Goal: Obtain resource: Obtain resource

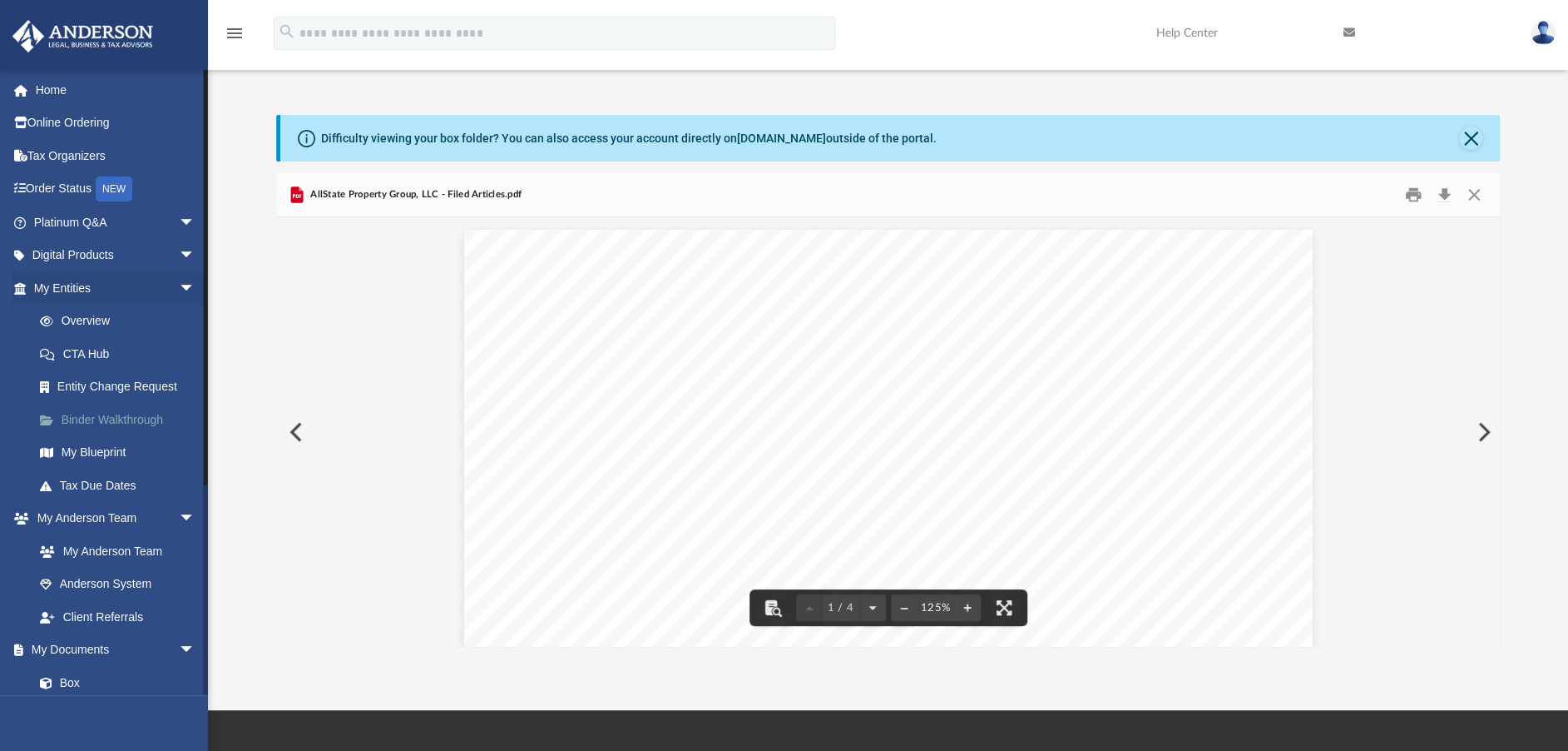
scroll to position [258, 0]
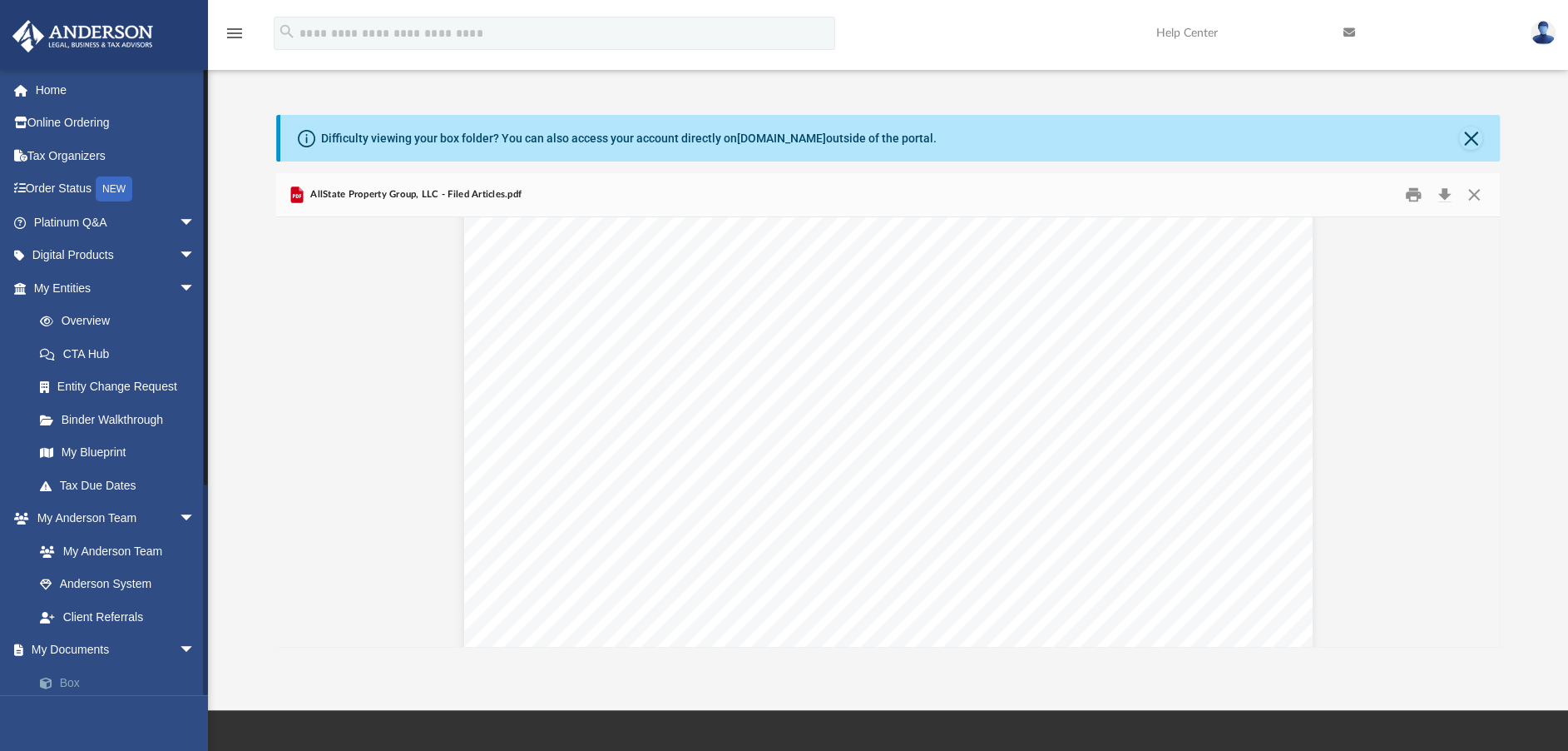
click at [63, 680] on link "Box" at bounding box center [122, 682] width 197 height 33
click at [77, 685] on link "Box" at bounding box center [122, 682] width 197 height 33
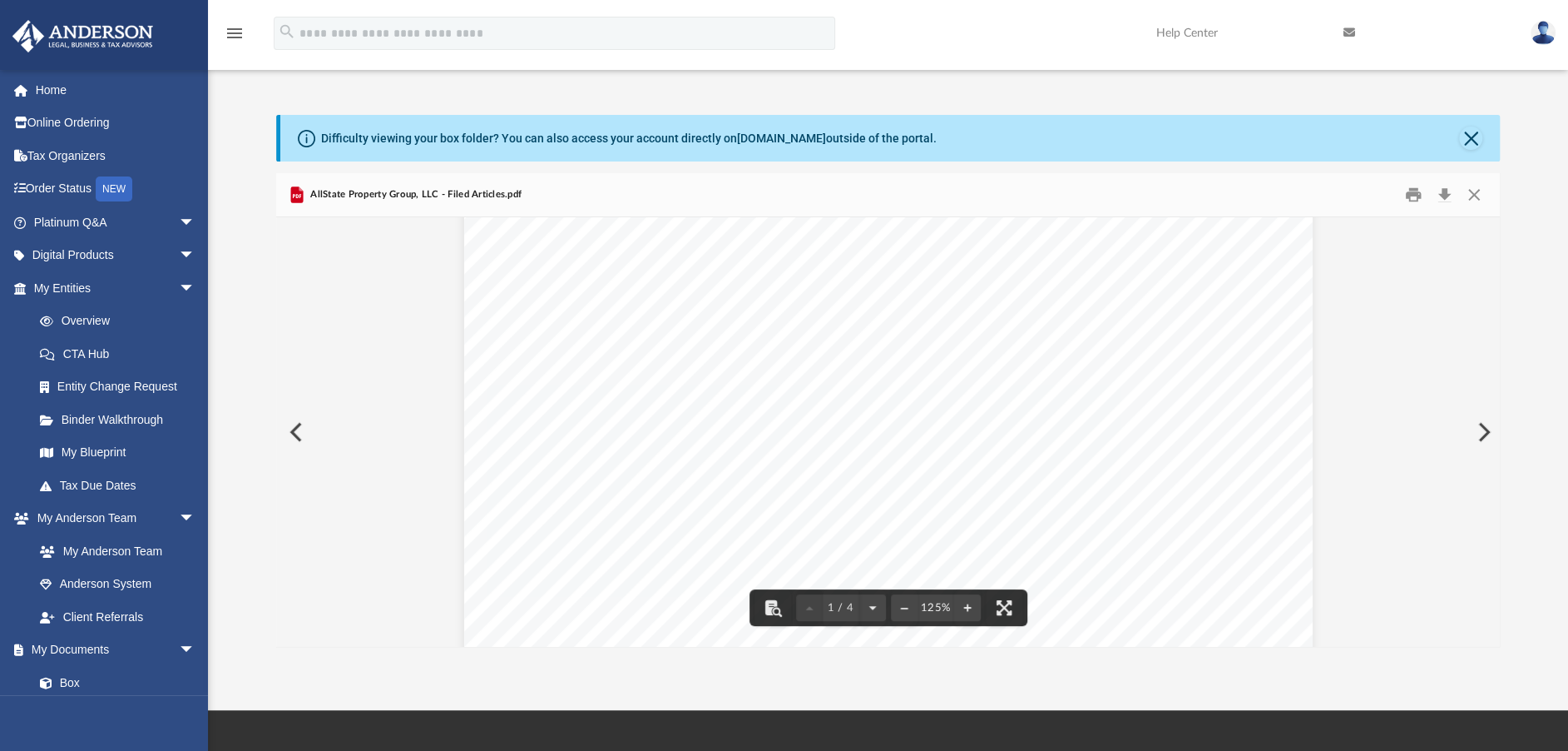
click at [1482, 149] on div "Difficulty viewing your box folder? You can also access your account directly o…" at bounding box center [890, 138] width 1220 height 47
click at [1470, 137] on button "Close" at bounding box center [1470, 138] width 23 height 23
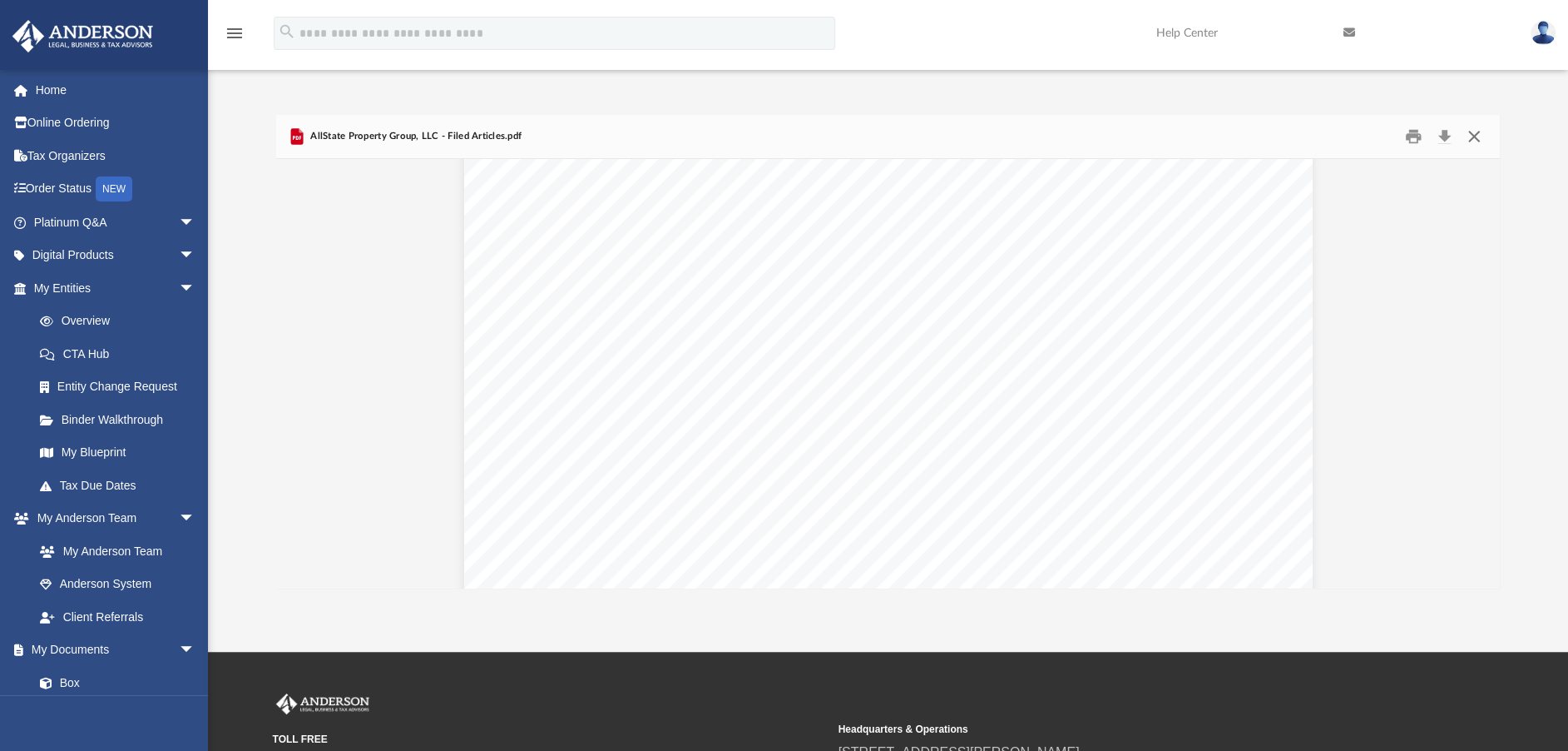
click at [1472, 140] on button "Close" at bounding box center [1473, 136] width 30 height 26
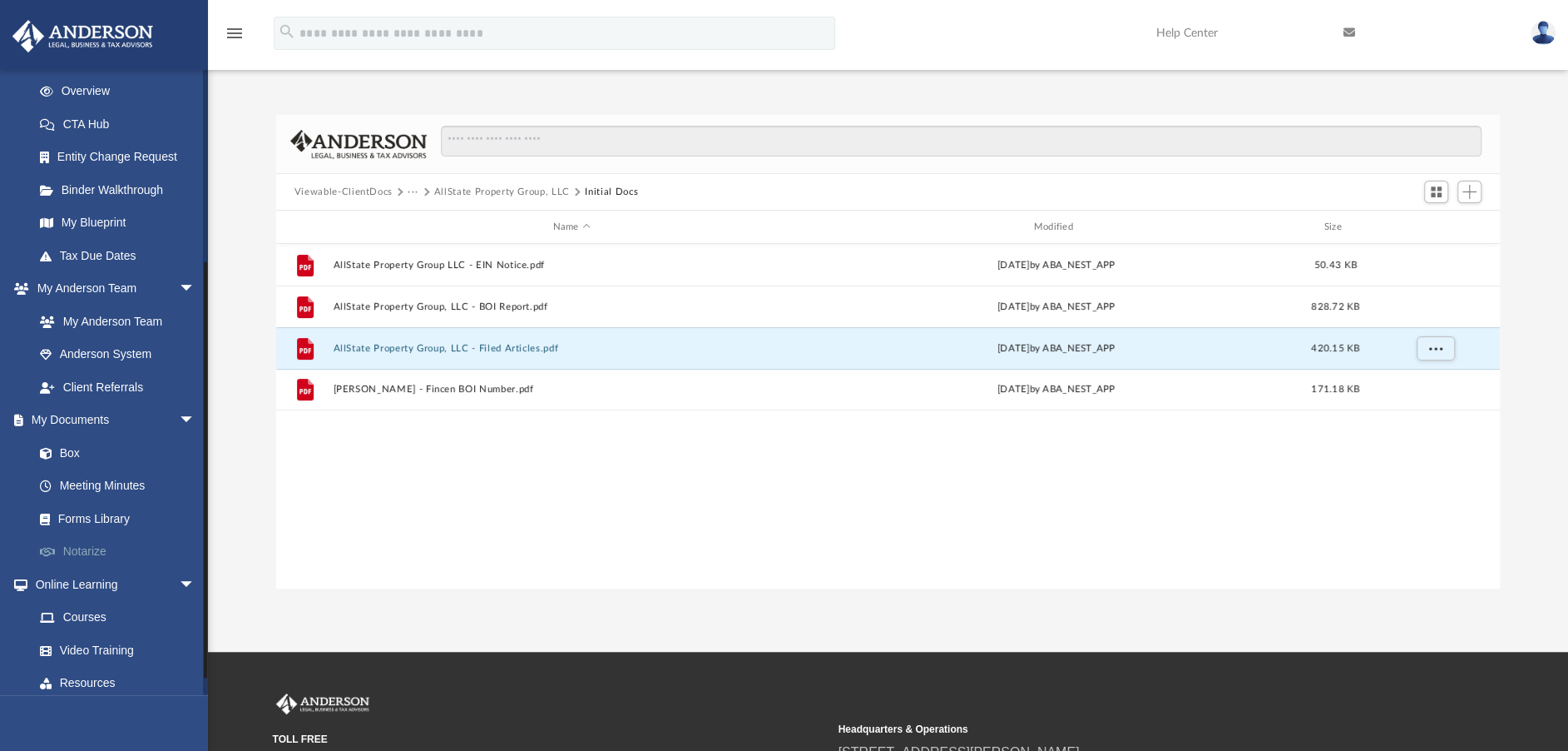
scroll to position [303, 0]
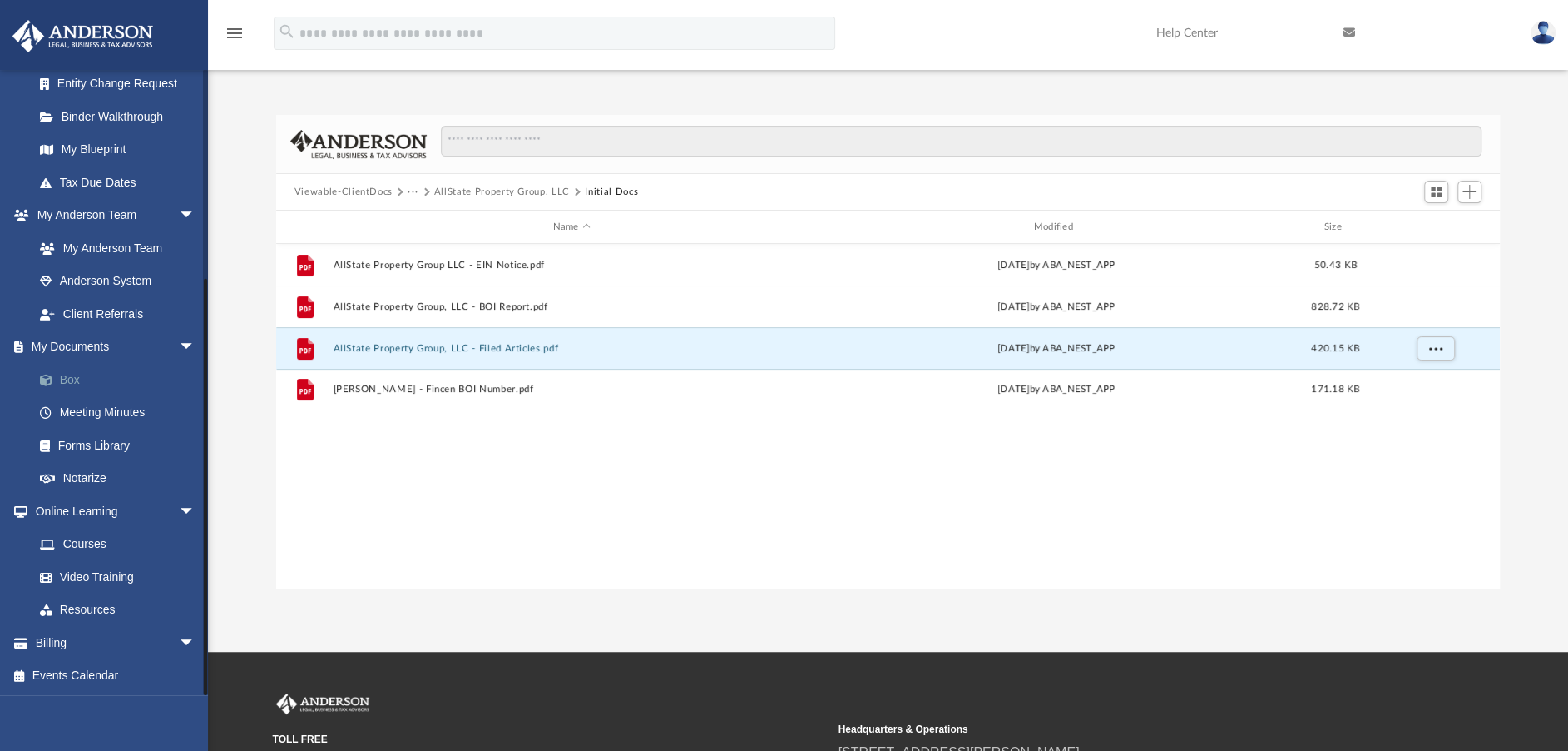
click at [66, 371] on link "Box" at bounding box center [122, 379] width 197 height 33
click at [71, 379] on link "Box" at bounding box center [122, 379] width 197 height 33
click at [72, 379] on link "Box" at bounding box center [122, 379] width 197 height 33
click at [96, 343] on link "My Documents arrow_drop_down" at bounding box center [116, 347] width 209 height 33
click at [179, 346] on span "arrow_drop_down" at bounding box center [195, 348] width 33 height 34
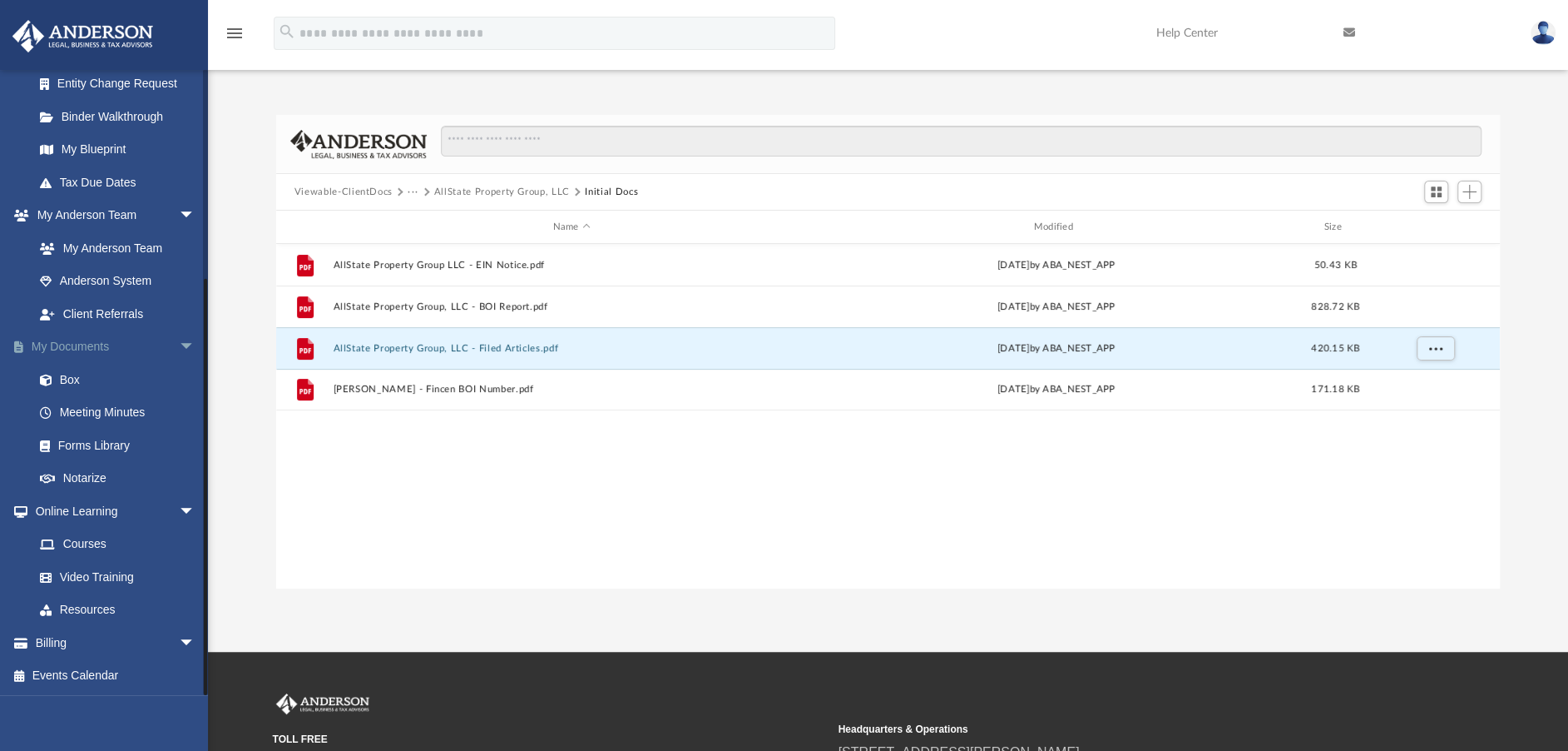
scroll to position [172, 0]
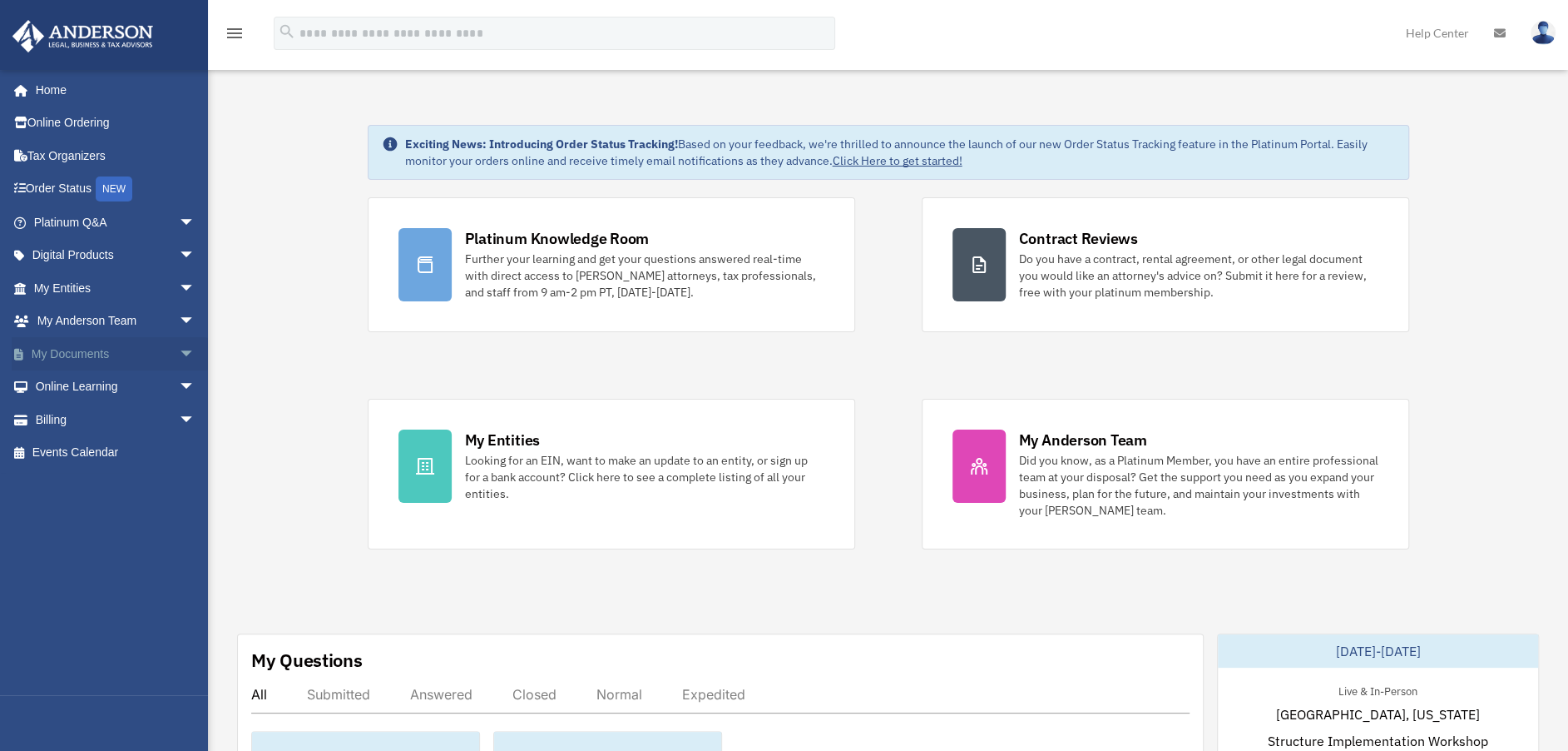
click at [179, 350] on span "arrow_drop_down" at bounding box center [195, 354] width 33 height 34
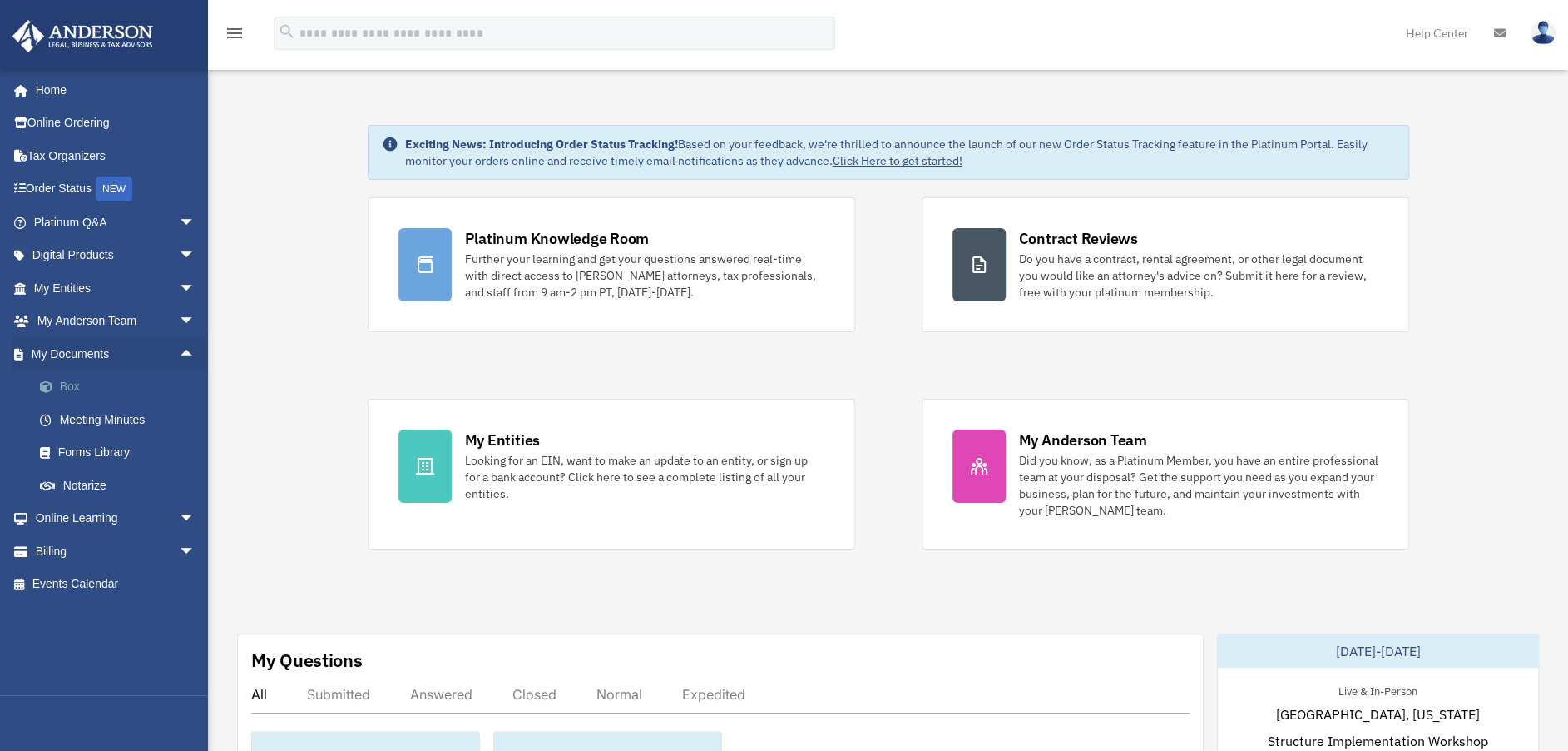
click at [76, 380] on link "Box" at bounding box center [122, 387] width 197 height 33
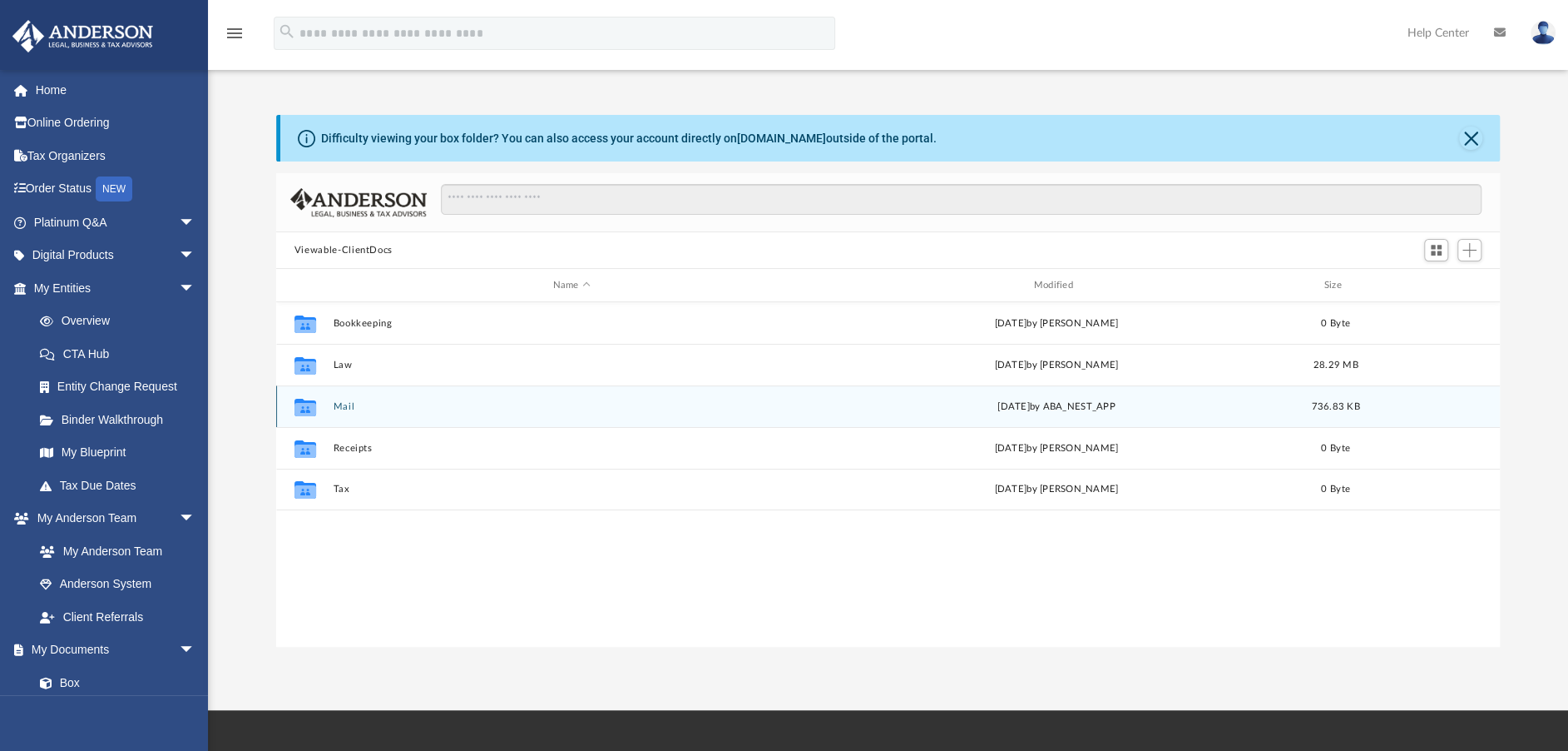
scroll to position [365, 1211]
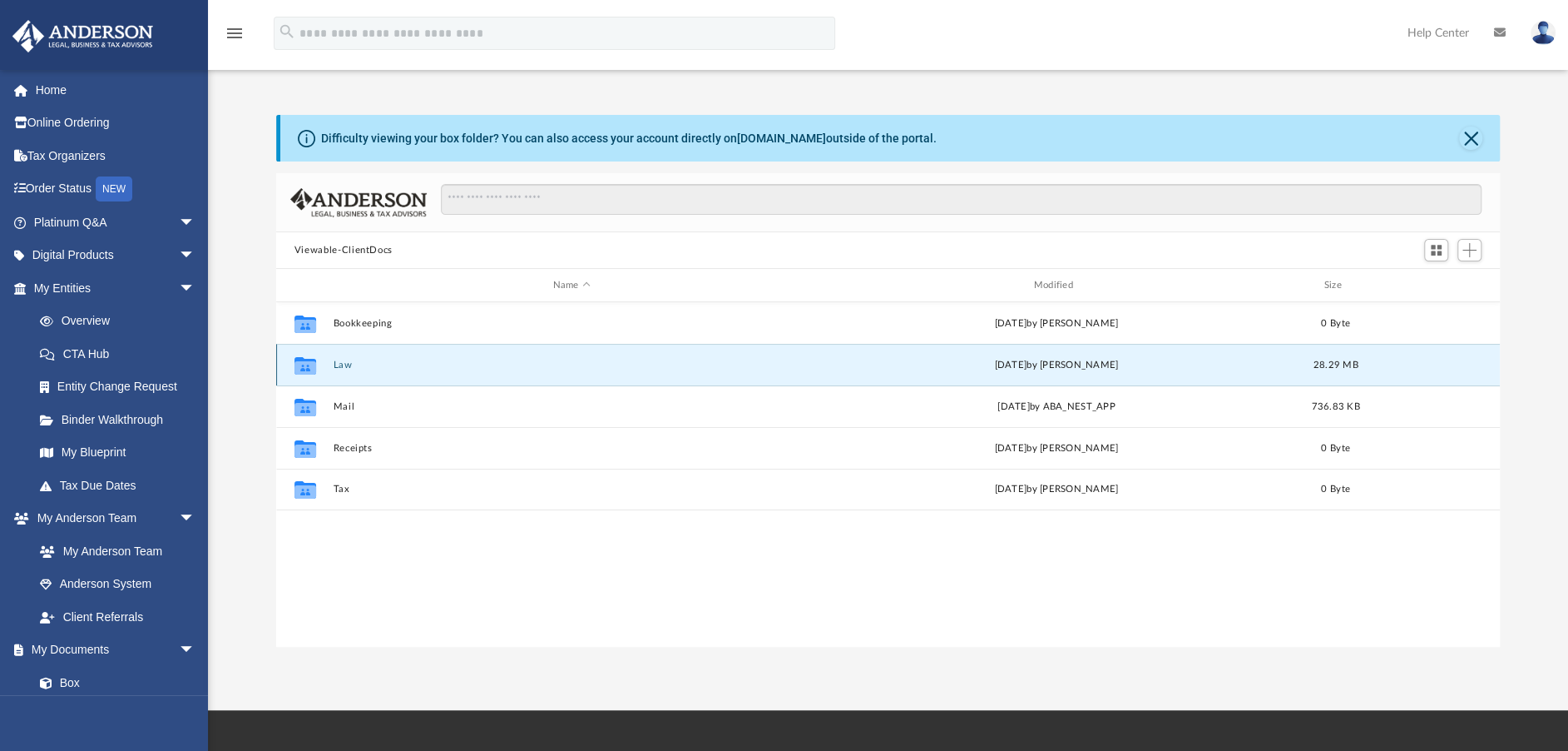
click at [344, 361] on button "Law" at bounding box center [571, 365] width 478 height 11
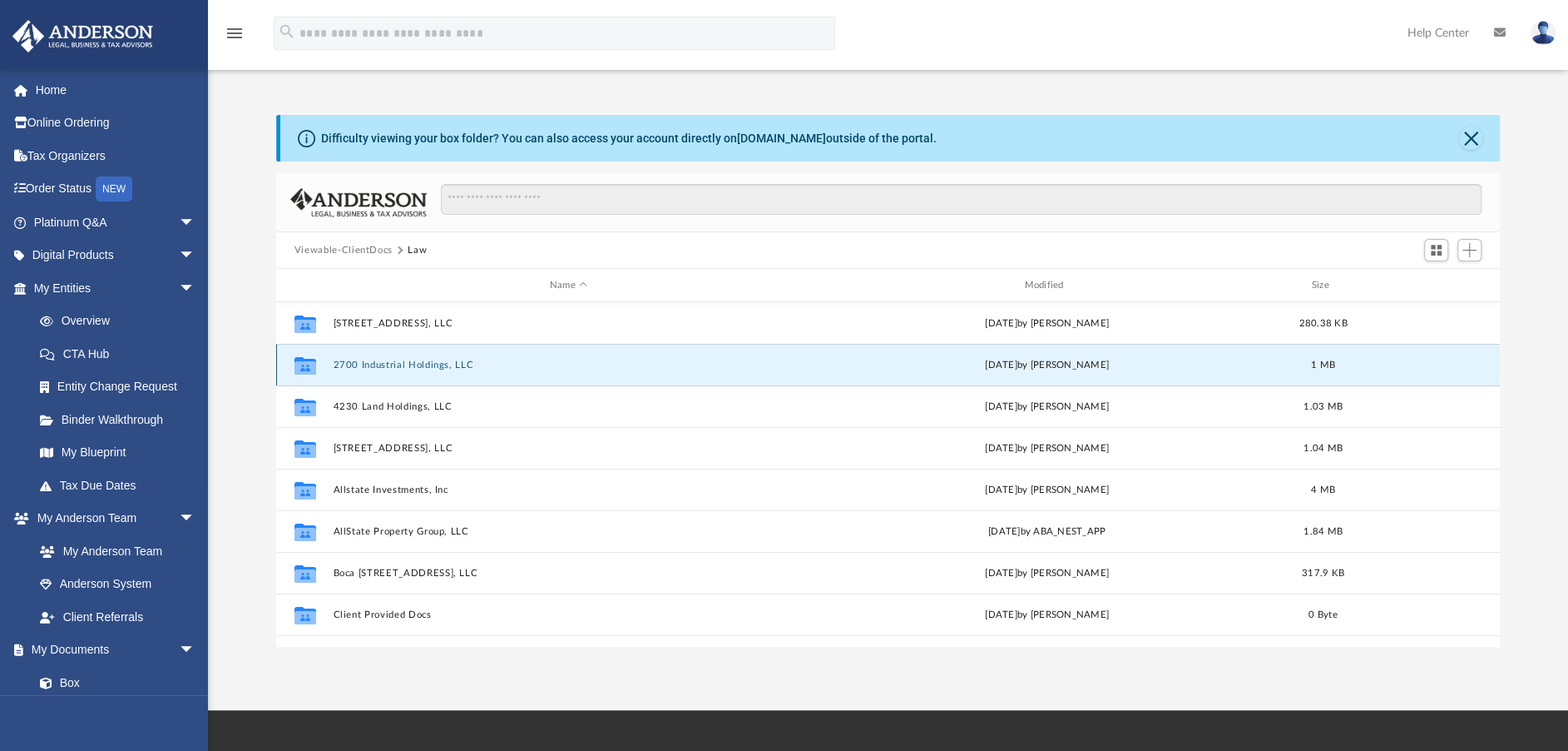
click at [434, 362] on button "2700 Industrial Holdings, LLC" at bounding box center [567, 365] width 471 height 11
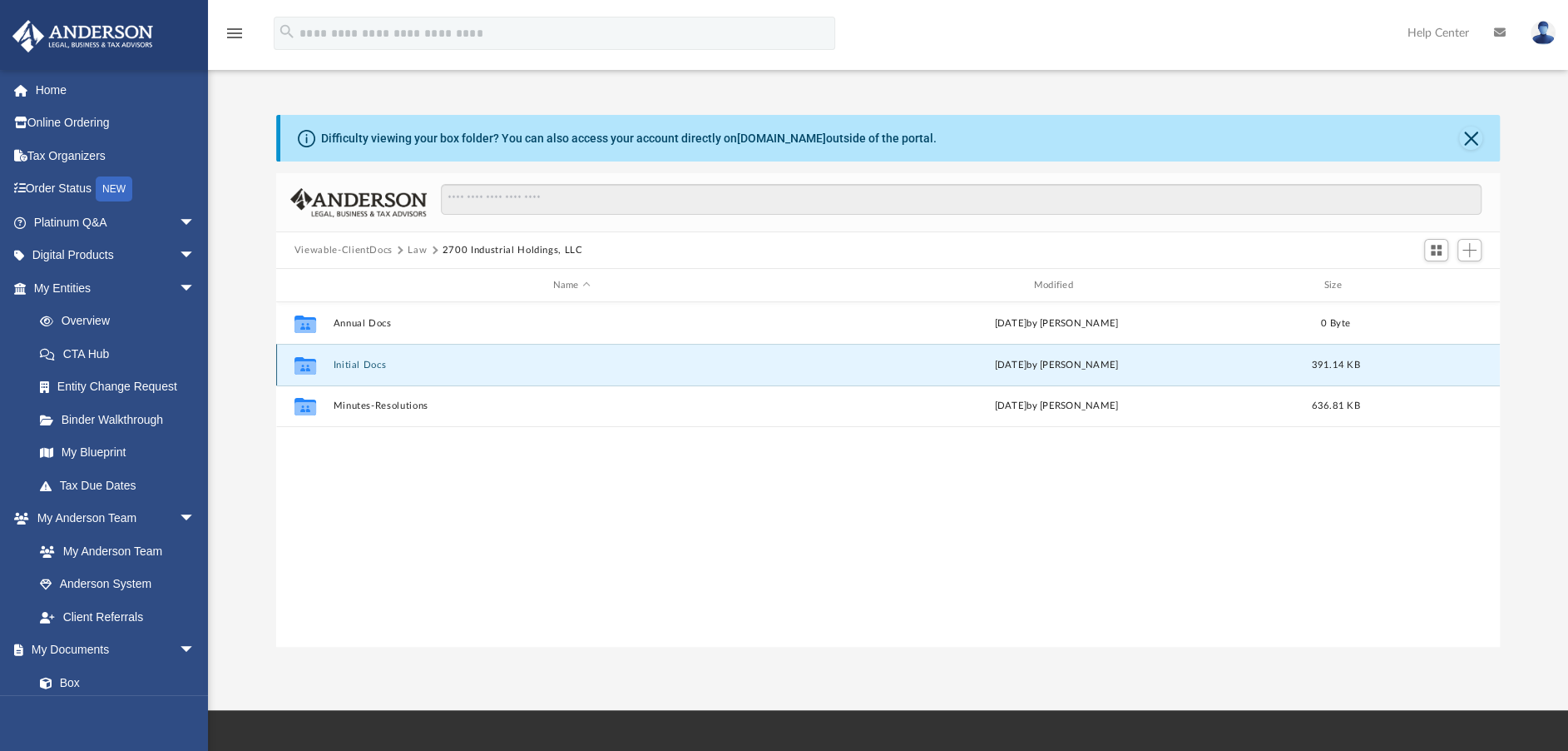
click at [361, 362] on button "Initial Docs" at bounding box center [571, 365] width 478 height 11
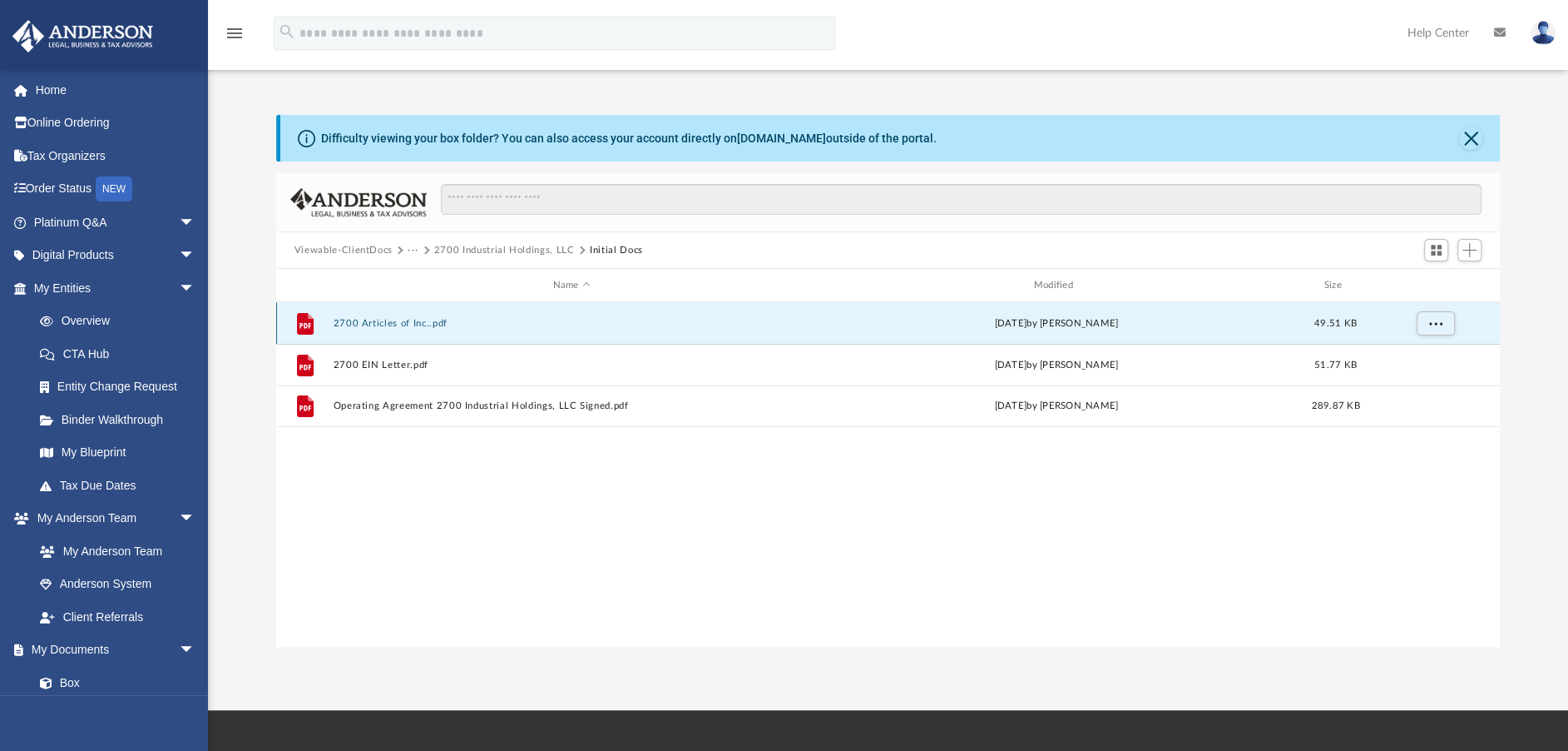
drag, startPoint x: 405, startPoint y: 318, endPoint x: 378, endPoint y: 321, distance: 27.2
click at [378, 321] on button "2700 Articles of Inc..pdf" at bounding box center [571, 324] width 478 height 11
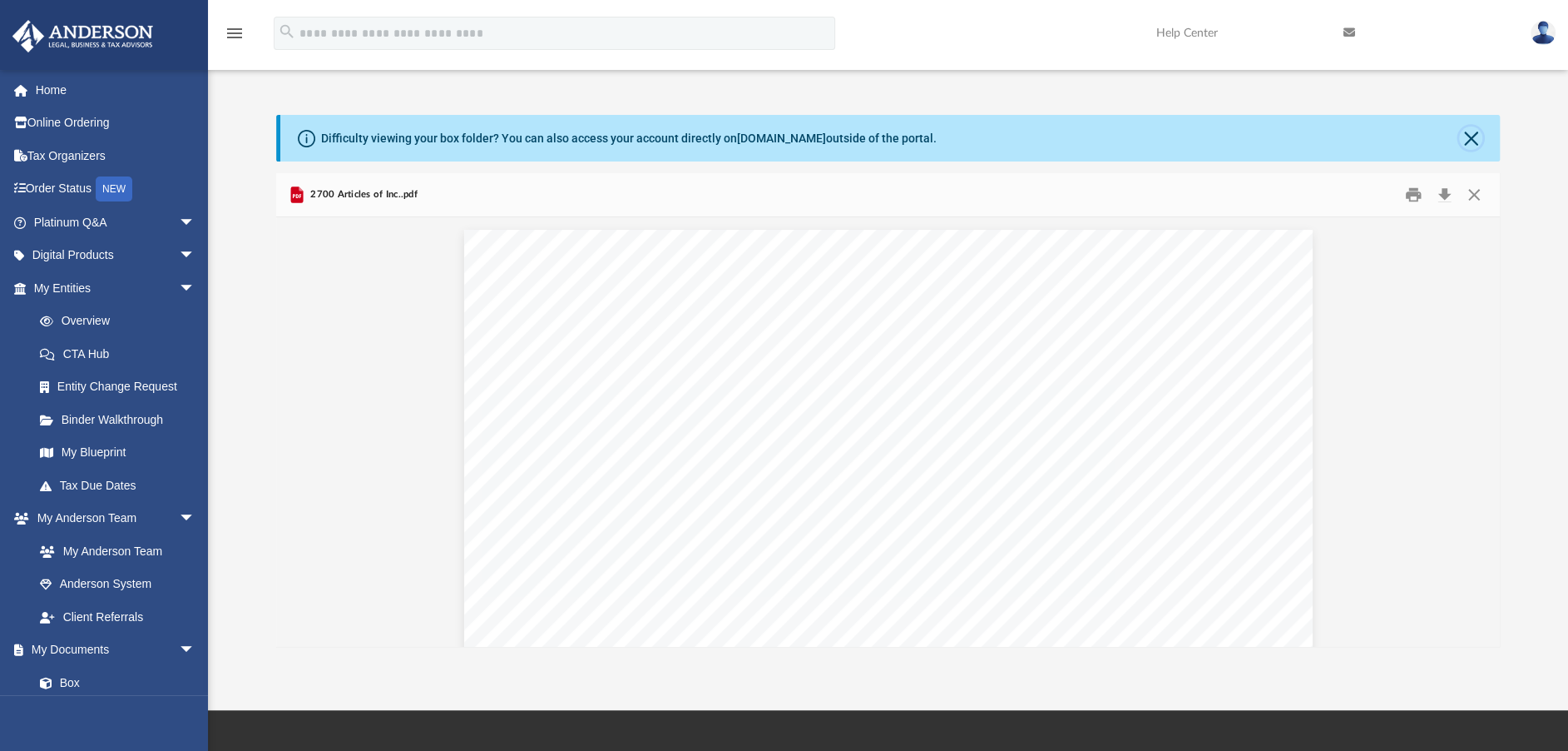
click at [1467, 134] on button "Close" at bounding box center [1470, 138] width 23 height 23
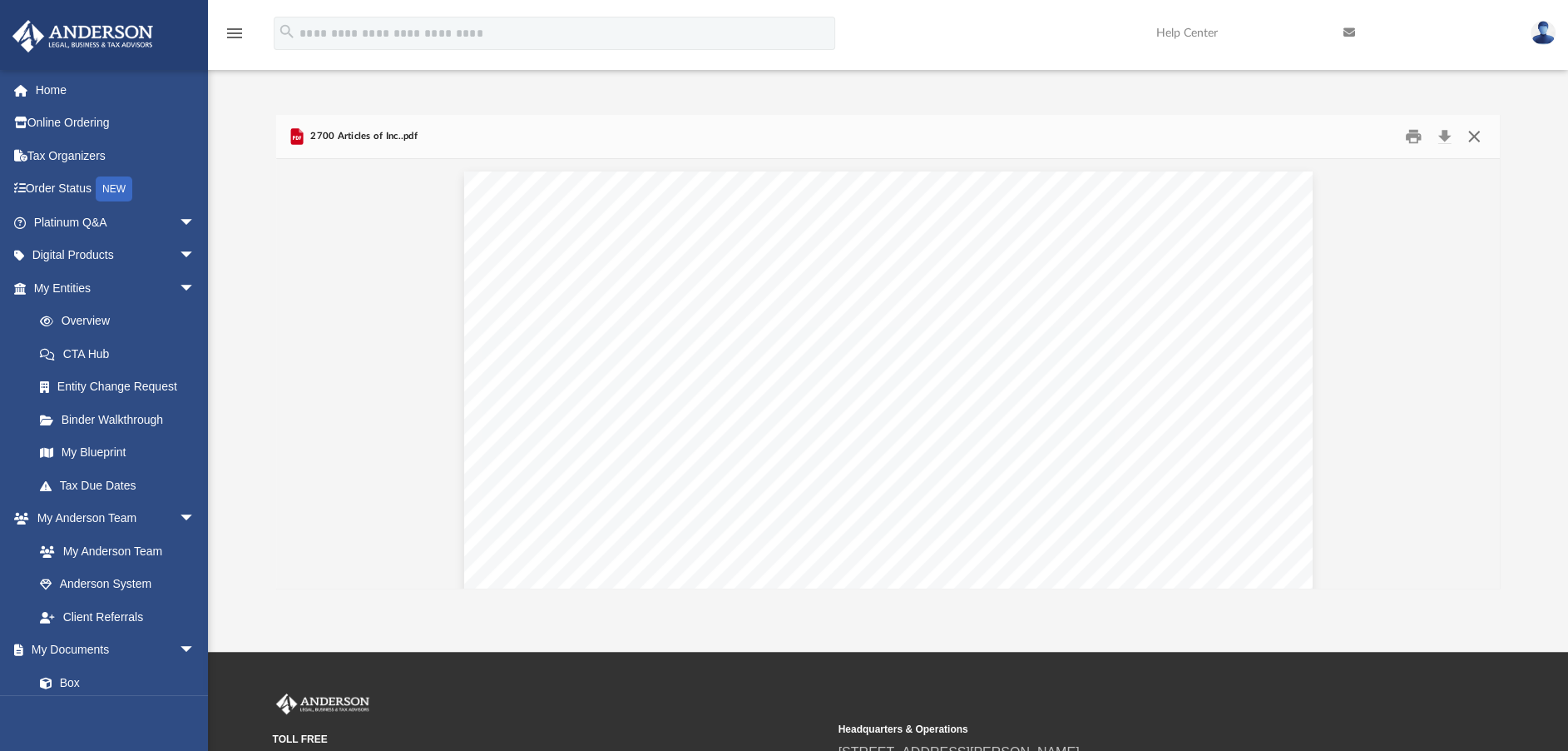
click at [1475, 134] on button "Close" at bounding box center [1473, 136] width 30 height 26
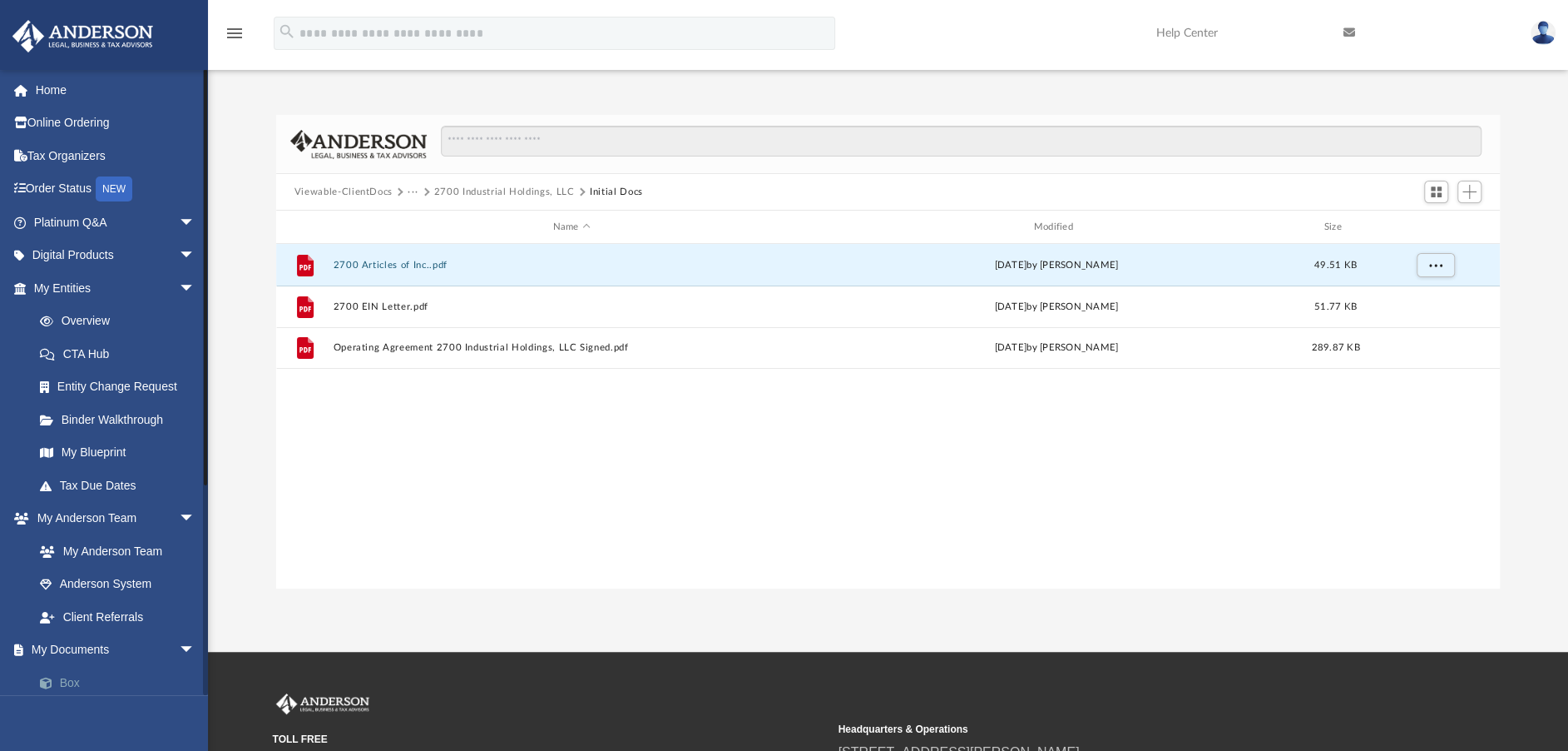
click at [70, 681] on link "Box" at bounding box center [122, 682] width 197 height 33
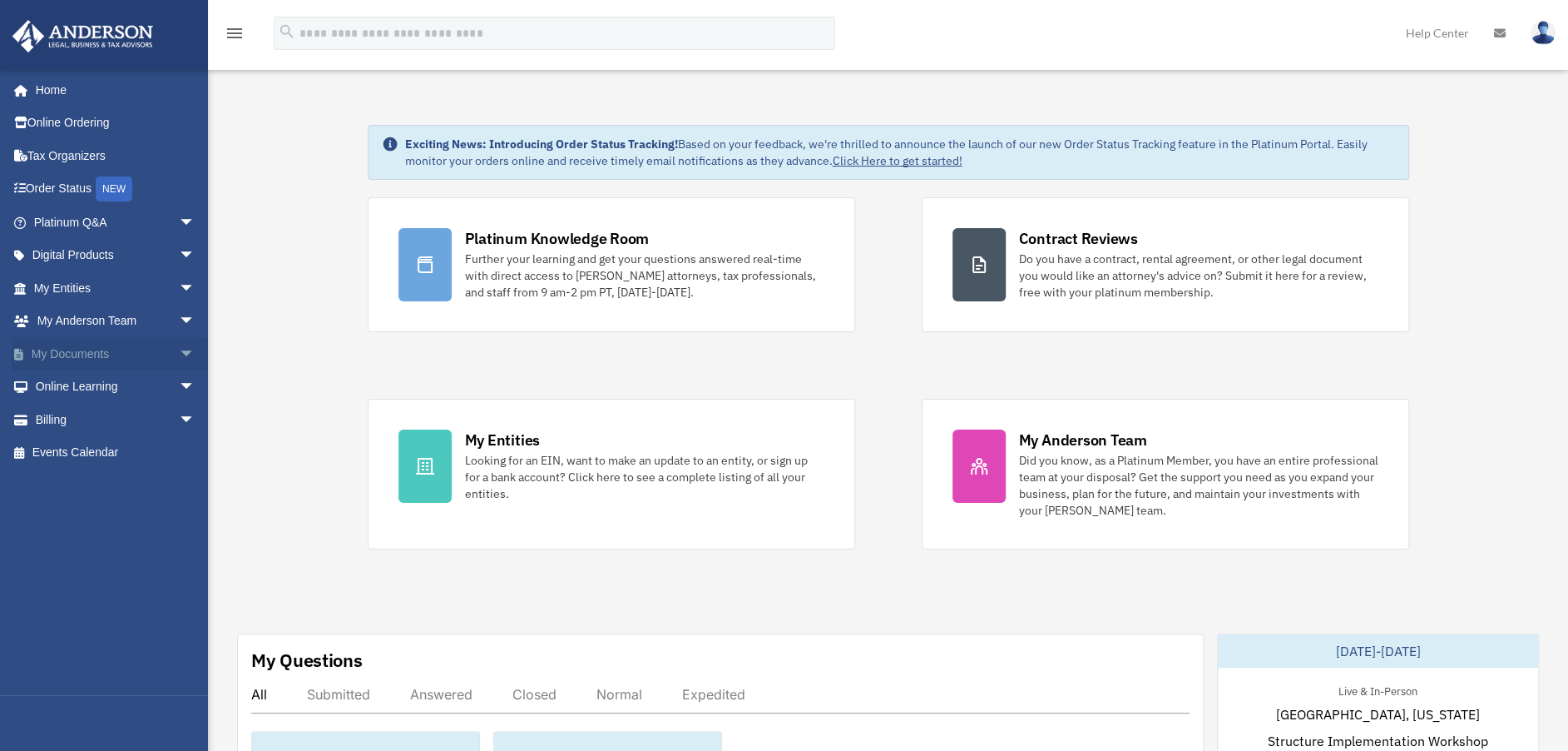
click at [179, 350] on span "arrow_drop_down" at bounding box center [195, 354] width 33 height 34
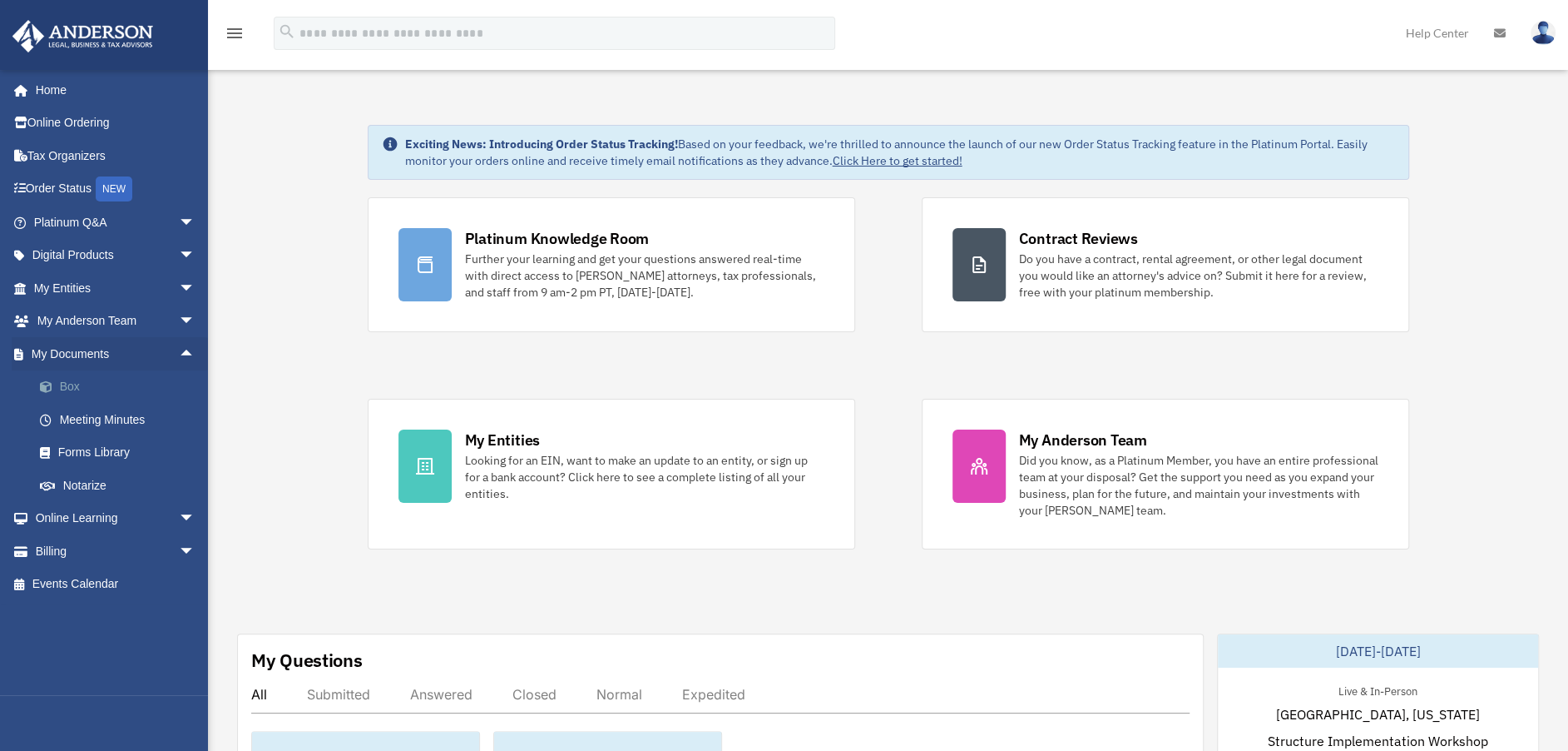
click at [67, 381] on link "Box" at bounding box center [122, 387] width 197 height 33
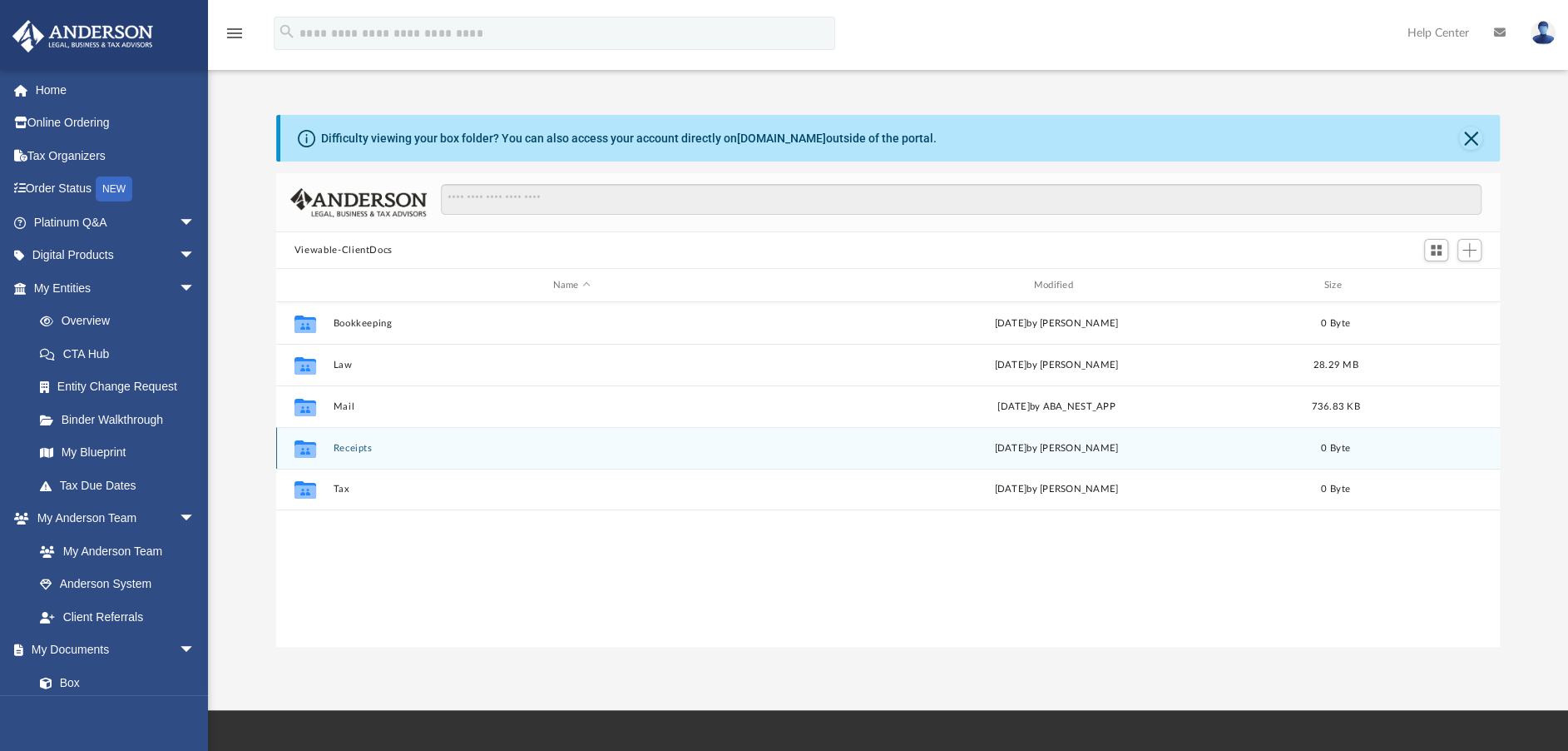
scroll to position [365, 1211]
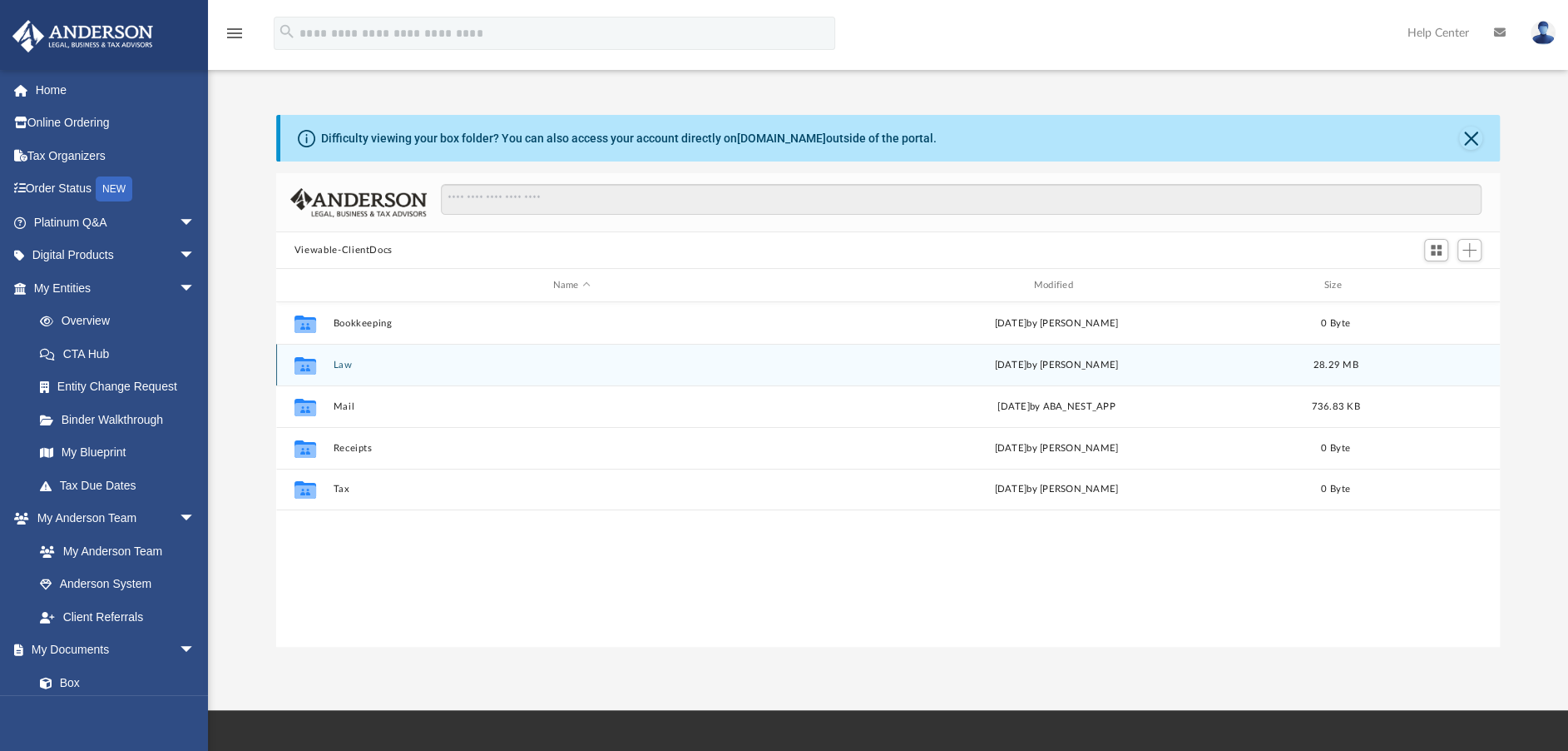
click at [334, 362] on button "Law" at bounding box center [571, 365] width 478 height 11
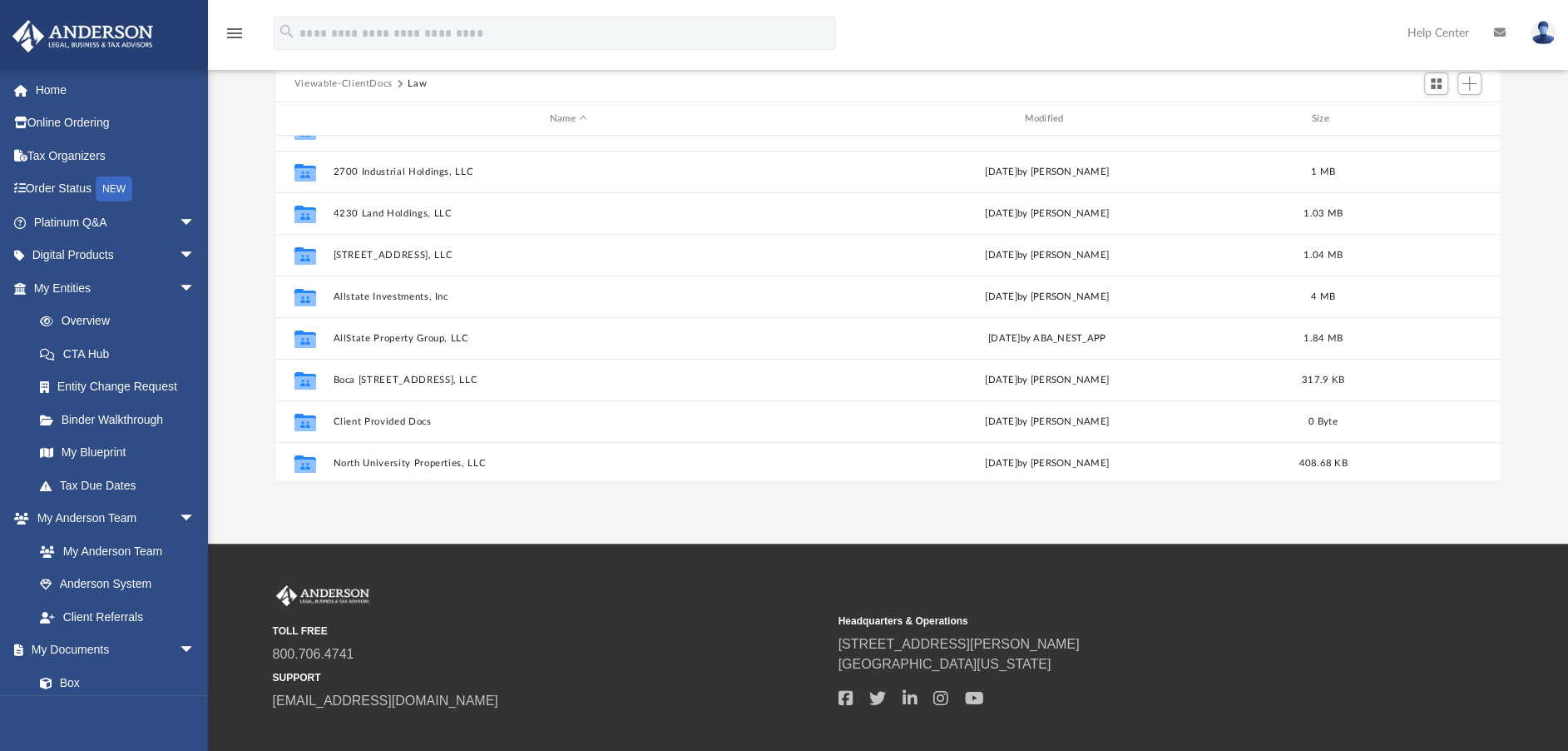
scroll to position [0, 0]
